Goal: Information Seeking & Learning: Learn about a topic

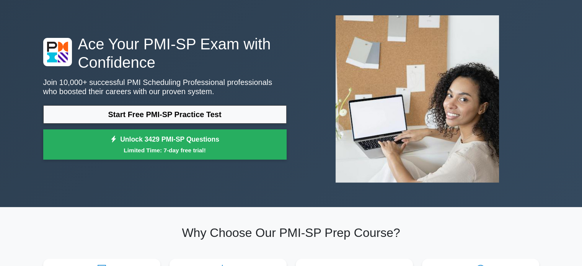
scroll to position [36, 0]
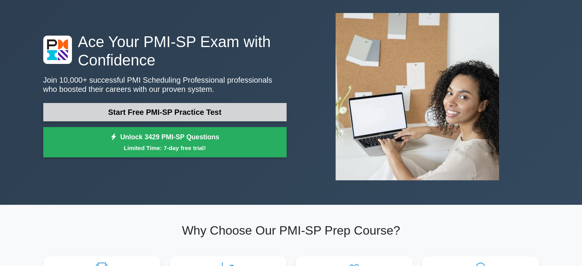
click at [142, 111] on link "Start Free PMI-SP Practice Test" at bounding box center [164, 112] width 243 height 18
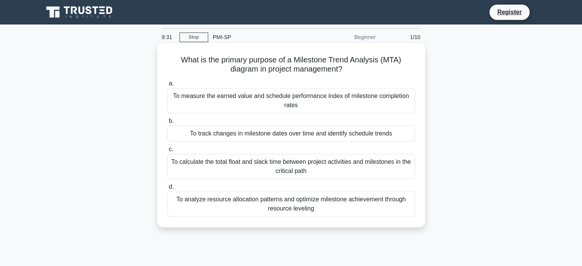
click at [283, 134] on div "To track changes in milestone dates over time and identify schedule trends" at bounding box center [291, 133] width 248 height 16
click at [167, 123] on input "b. To track changes in milestone dates over time and identify schedule trends" at bounding box center [167, 121] width 0 height 5
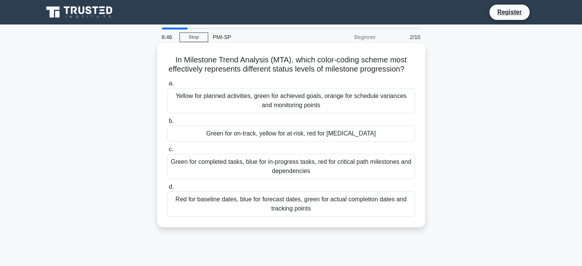
click at [333, 113] on div "Yellow for planned activities, green for achieved goals, orange for schedule va…" at bounding box center [291, 100] width 248 height 25
click at [167, 86] on input "a. Yellow for planned activities, green for achieved goals, orange for schedule…" at bounding box center [167, 83] width 0 height 5
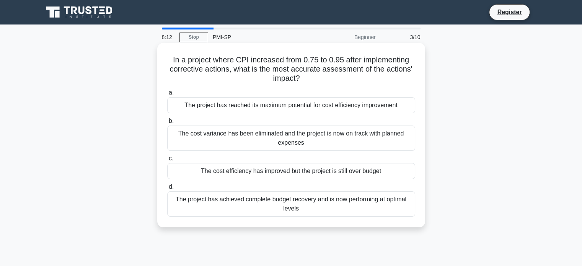
click at [312, 173] on div "The cost efficiency has improved but the project is still over budget" at bounding box center [291, 171] width 248 height 16
click at [167, 161] on input "c. The cost efficiency has improved but the project is still over budget" at bounding box center [167, 158] width 0 height 5
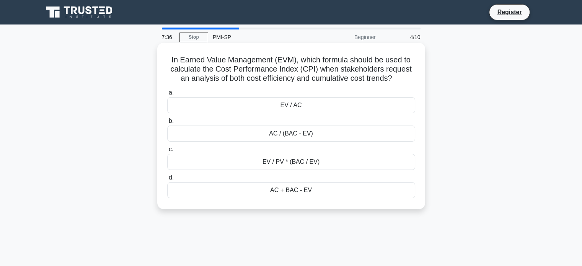
click at [281, 164] on div "EV / PV * (BAC / EV)" at bounding box center [291, 162] width 248 height 16
click at [167, 152] on input "c. EV / PV * (BAC / EV)" at bounding box center [167, 149] width 0 height 5
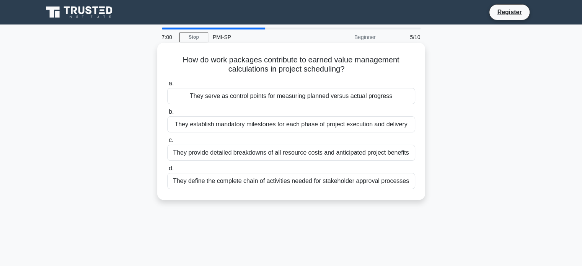
click at [253, 101] on div "They serve as control points for measuring planned versus actual progress" at bounding box center [291, 96] width 248 height 16
click at [167, 86] on input "a. They serve as control points for measuring planned versus actual progress" at bounding box center [167, 83] width 0 height 5
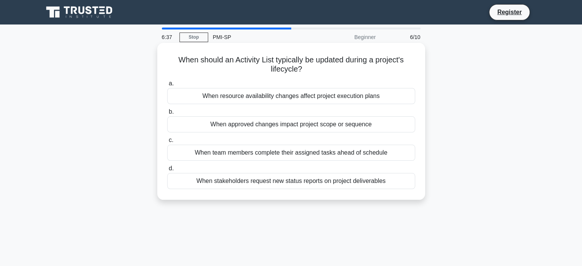
click at [254, 129] on div "When approved changes impact project scope or sequence" at bounding box center [291, 124] width 248 height 16
click at [167, 114] on input "b. When approved changes impact project scope or sequence" at bounding box center [167, 111] width 0 height 5
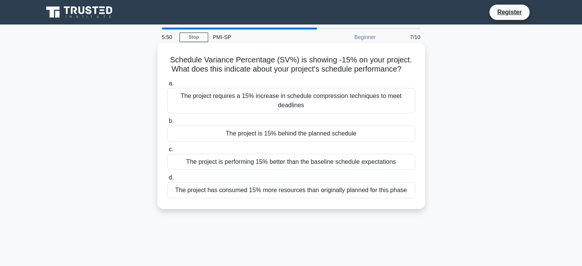
click at [253, 131] on div "The project is 15% behind the planned schedule" at bounding box center [291, 133] width 248 height 16
click at [167, 123] on input "b. The project is 15% behind the planned schedule" at bounding box center [167, 121] width 0 height 5
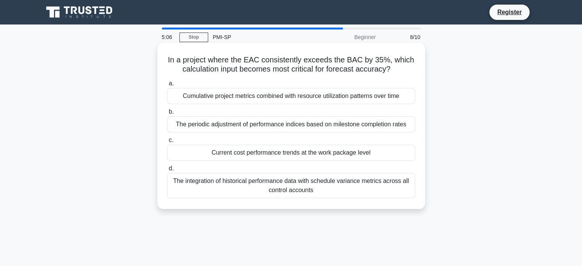
click at [242, 154] on div "Current cost performance trends at the work package level" at bounding box center [291, 153] width 248 height 16
click at [167, 143] on input "c. Current cost performance trends at the work package level" at bounding box center [167, 140] width 0 height 5
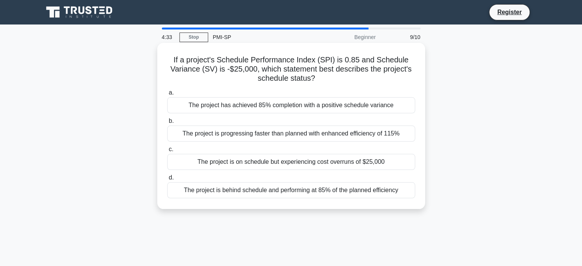
click at [254, 189] on div "The project is behind schedule and performing at 85% of the planned efficiency" at bounding box center [291, 190] width 248 height 16
click at [167, 180] on input "d. The project is behind schedule and performing at 85% of the planned efficien…" at bounding box center [167, 177] width 0 height 5
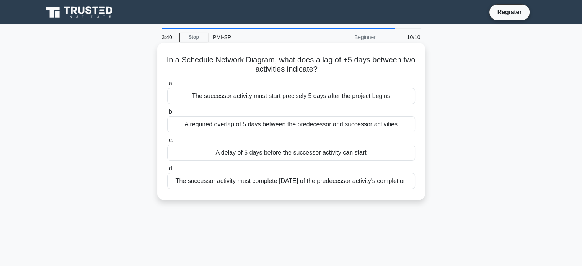
click at [269, 156] on div "A delay of 5 days before the successor activity can start" at bounding box center [291, 153] width 248 height 16
click at [167, 143] on input "c. A delay of 5 days before the successor activity can start" at bounding box center [167, 140] width 0 height 5
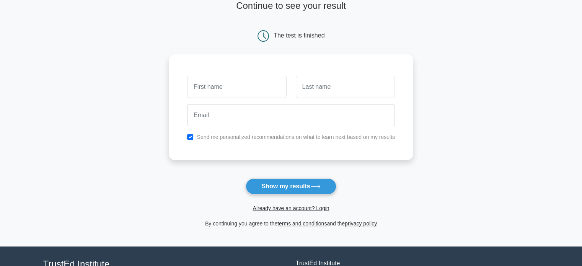
scroll to position [55, 0]
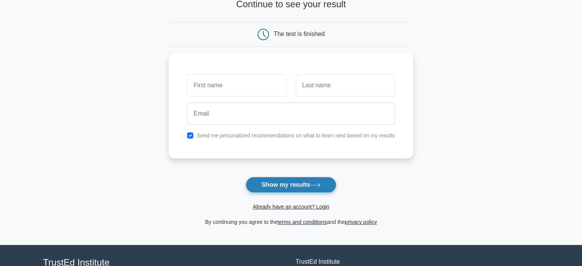
click at [274, 184] on button "Show my results" at bounding box center [290, 185] width 90 height 16
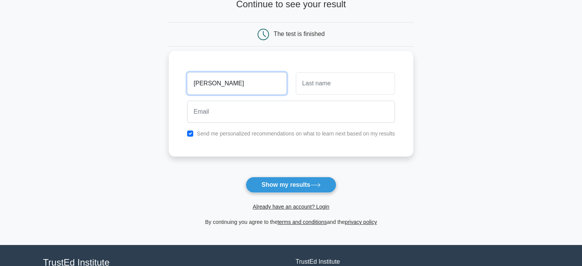
type input "Ibrahim"
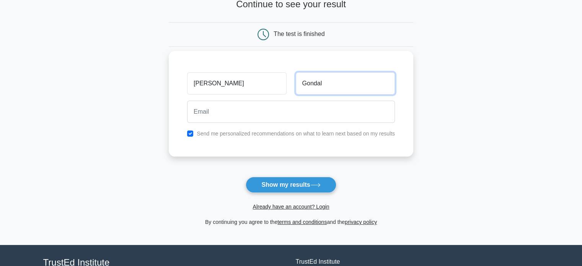
type input "Gondal"
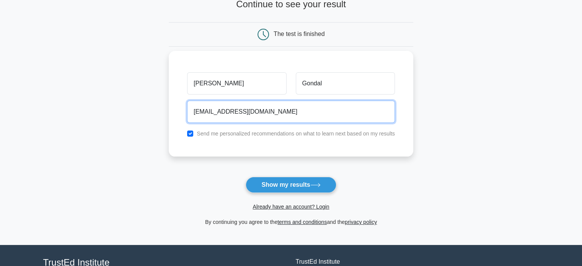
type input "saarcop@gmai.com"
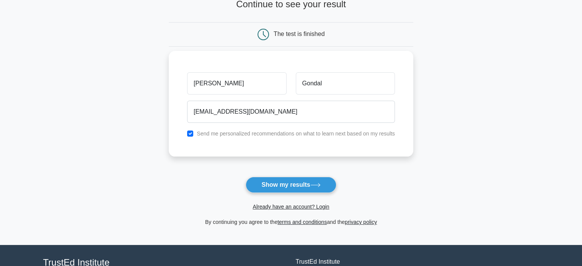
click at [229, 132] on label "Send me personalized recommendations on what to learn next based on my results" at bounding box center [296, 133] width 198 height 6
click at [189, 133] on input "checkbox" at bounding box center [190, 133] width 6 height 6
checkbox input "false"
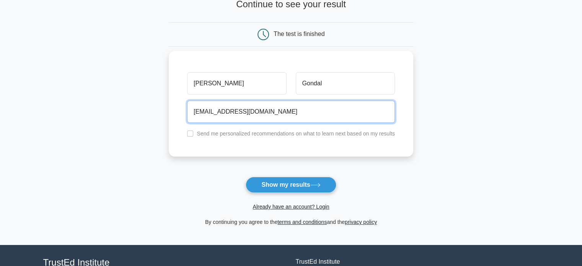
click at [235, 114] on input "saarcop@gmai.com" at bounding box center [291, 112] width 208 height 22
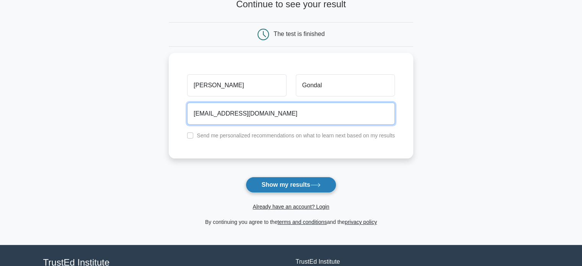
type input "saarcop@gmail.com"
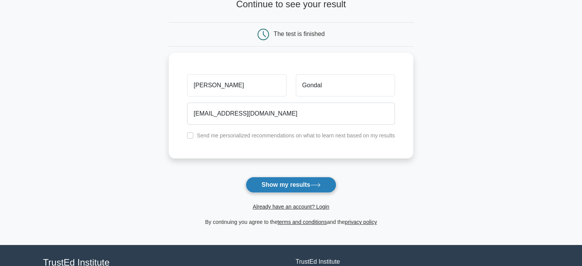
click at [263, 186] on button "Show my results" at bounding box center [290, 185] width 90 height 16
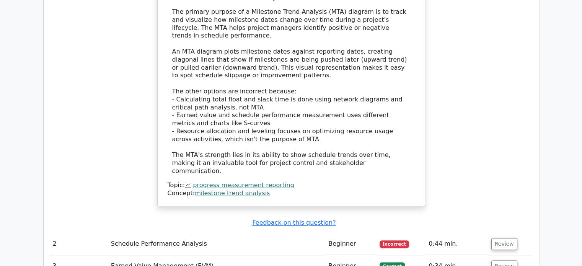
scroll to position [846, 0]
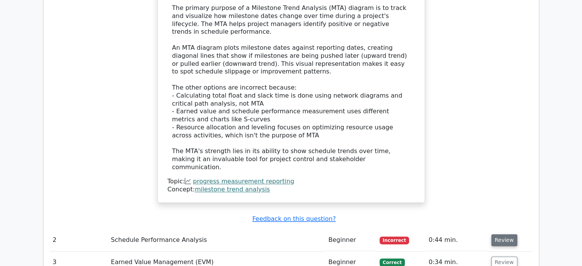
click at [496, 234] on button "Review" at bounding box center [504, 240] width 26 height 12
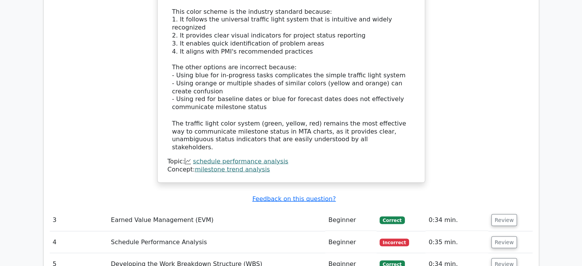
scroll to position [1345, 0]
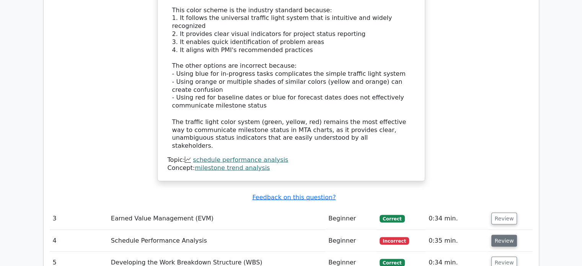
click at [503, 234] on button "Review" at bounding box center [504, 240] width 26 height 12
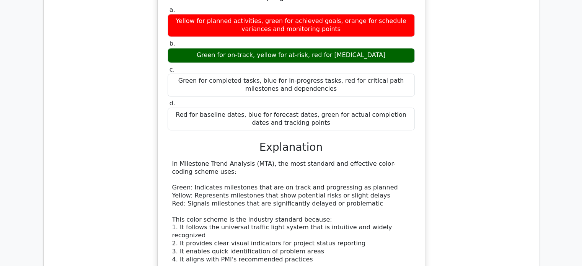
scroll to position [1136, 0]
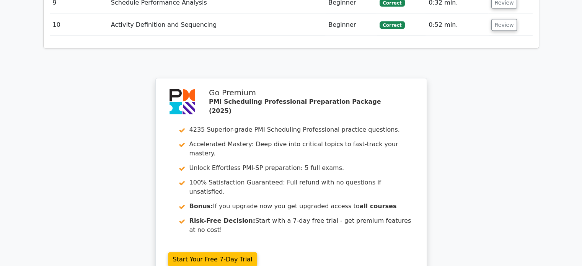
scroll to position [1763, 0]
